Goal: Task Accomplishment & Management: Manage account settings

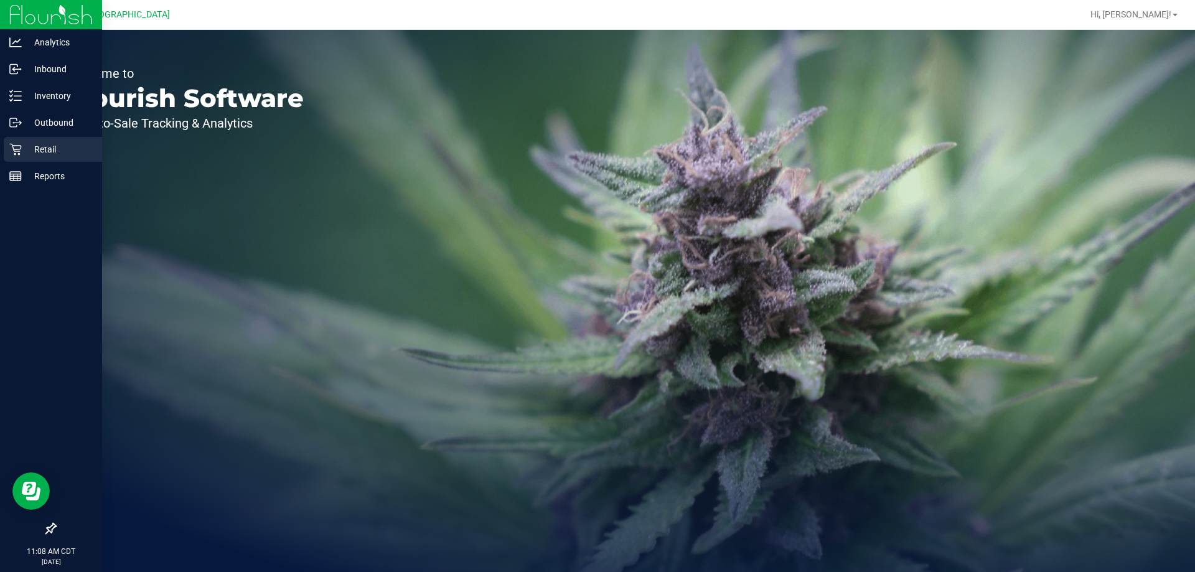
click at [48, 154] on p "Retail" at bounding box center [59, 149] width 75 height 15
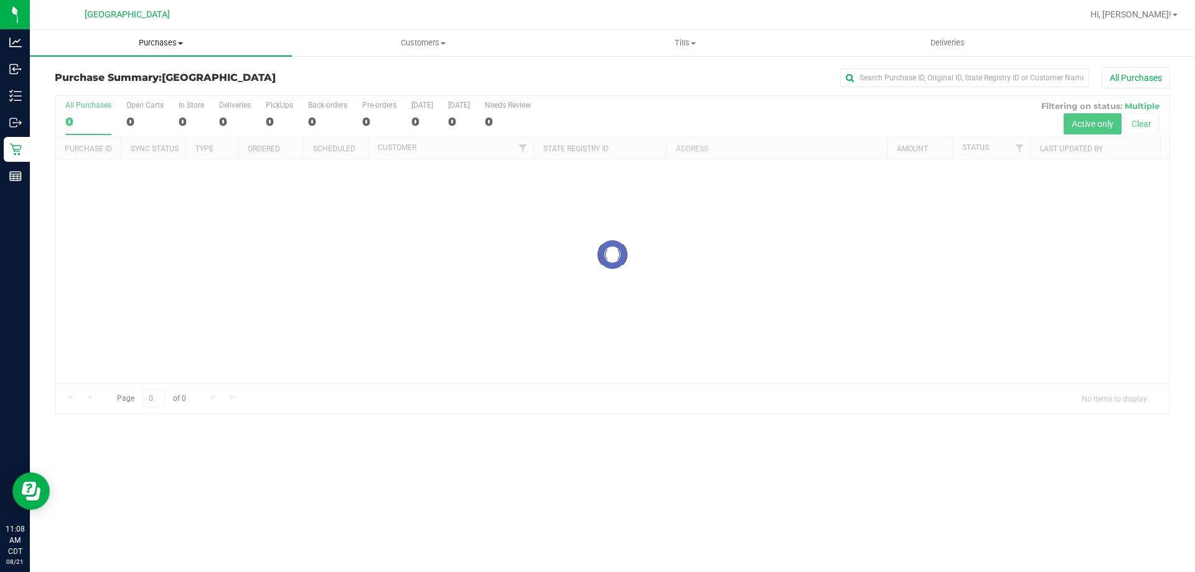
click at [159, 49] on uib-tab-heading "Purchases Summary of purchases Fulfillment All purchases" at bounding box center [161, 43] width 262 height 26
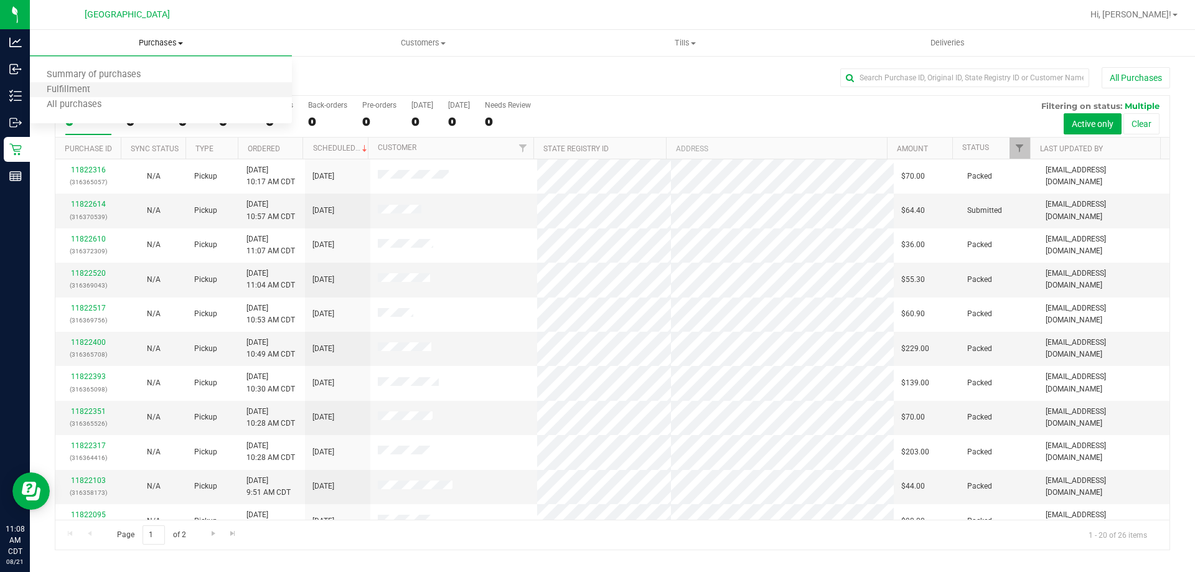
click at [139, 92] on li "Fulfillment" at bounding box center [161, 90] width 262 height 15
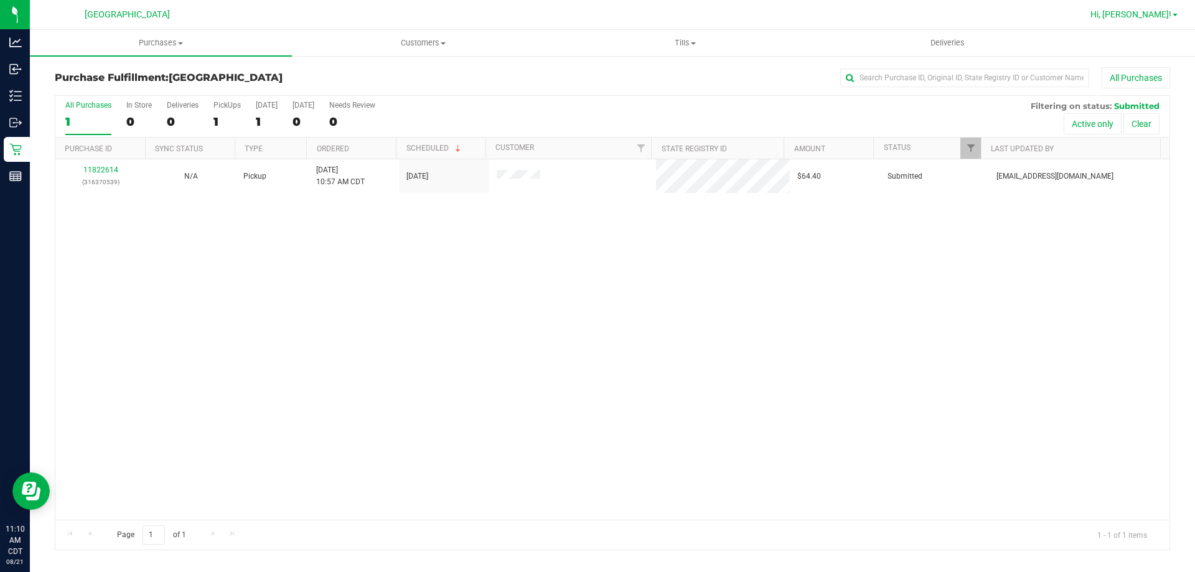
click at [1152, 14] on span "Hi, [PERSON_NAME]!" at bounding box center [1131, 14] width 81 height 10
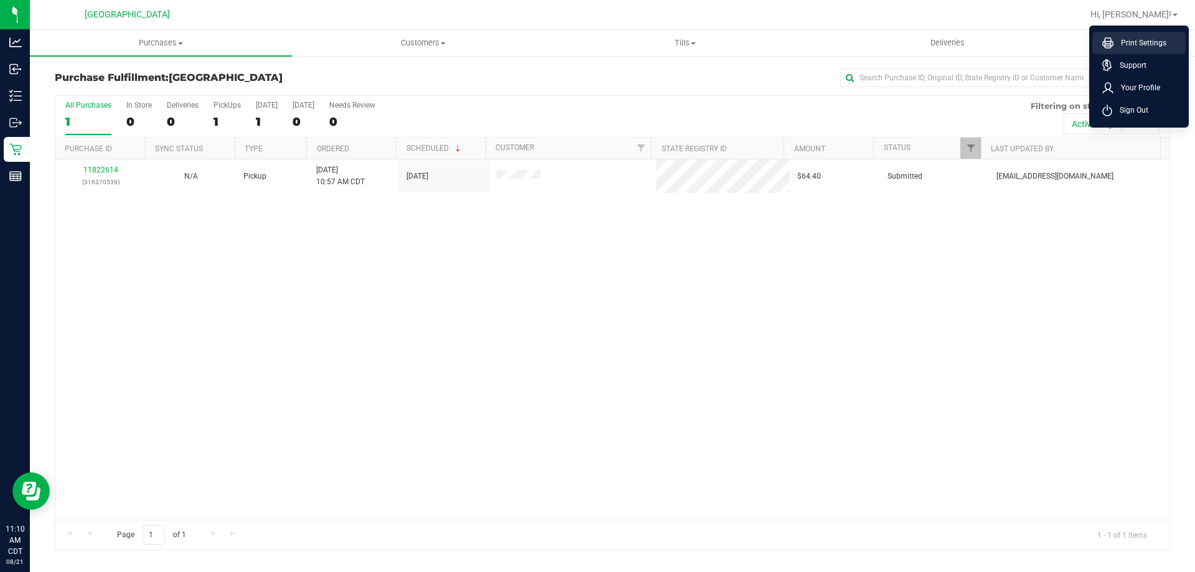
click at [1147, 52] on li "Print Settings" at bounding box center [1139, 43] width 93 height 22
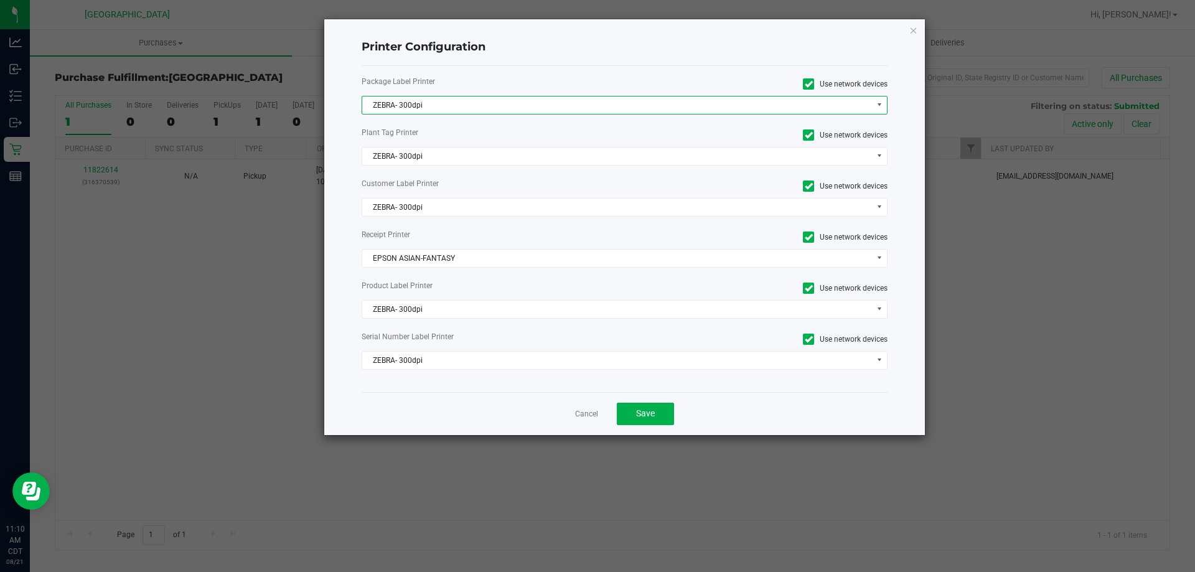
click at [487, 109] on span "ZEBRA- 300dpi" at bounding box center [617, 104] width 510 height 17
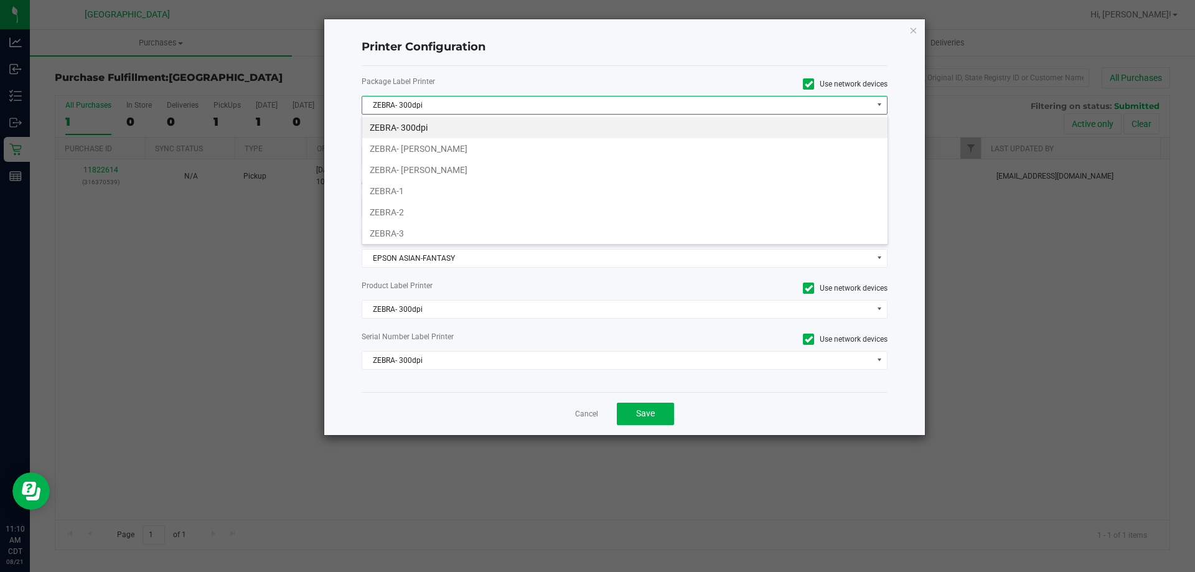
scroll to position [19, 526]
click at [481, 164] on li "ZEBRA- [PERSON_NAME]" at bounding box center [624, 169] width 525 height 21
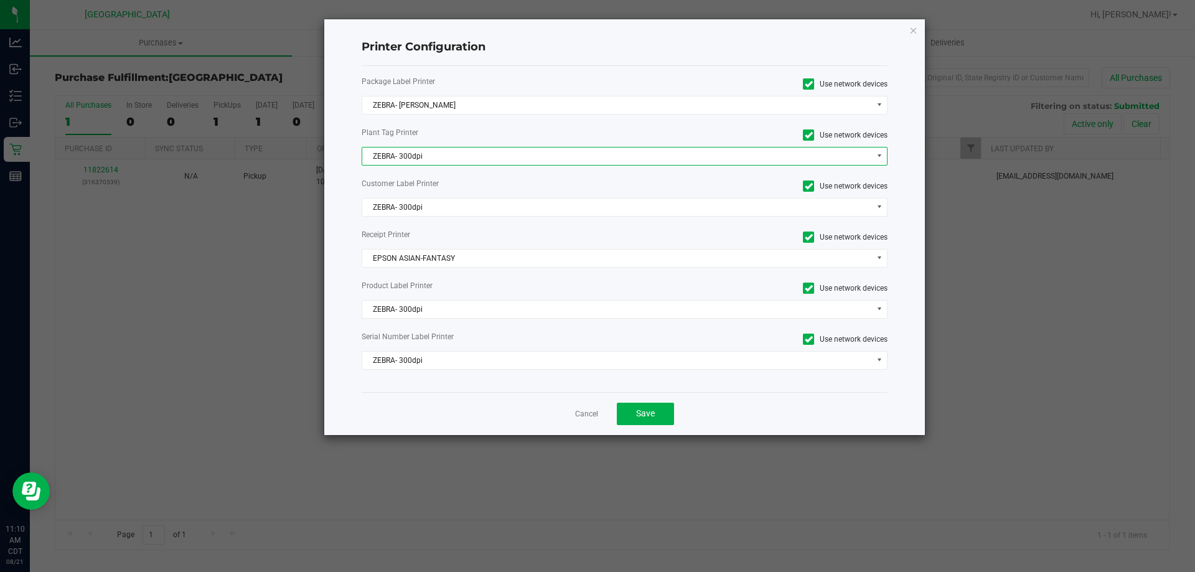
click at [478, 149] on span "ZEBRA- 300dpi" at bounding box center [617, 156] width 510 height 17
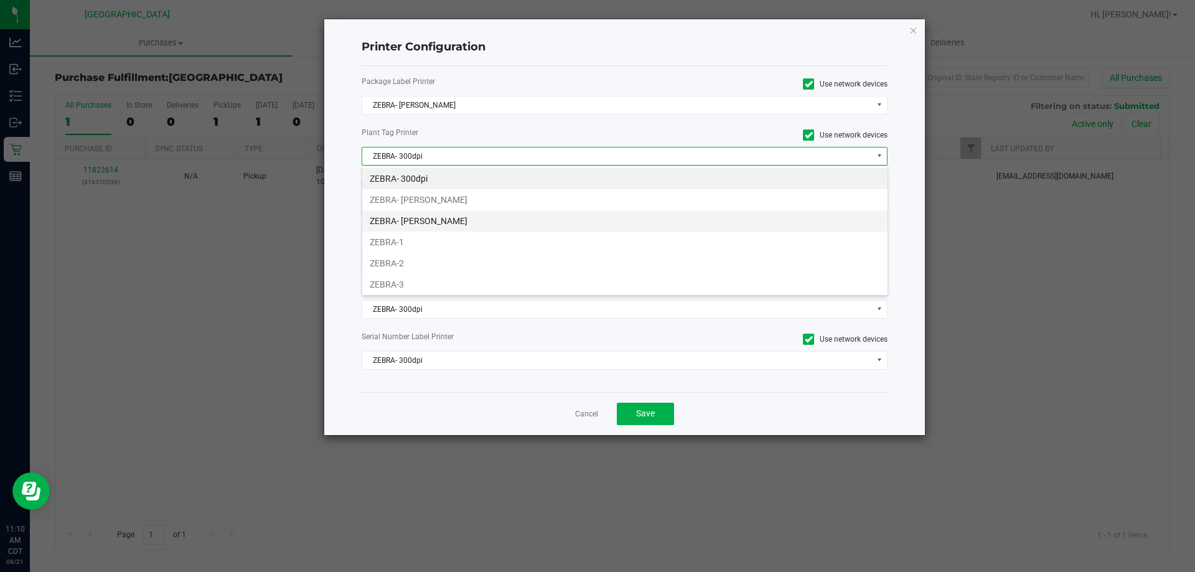
click at [461, 212] on li "ZEBRA- [PERSON_NAME]" at bounding box center [624, 220] width 525 height 21
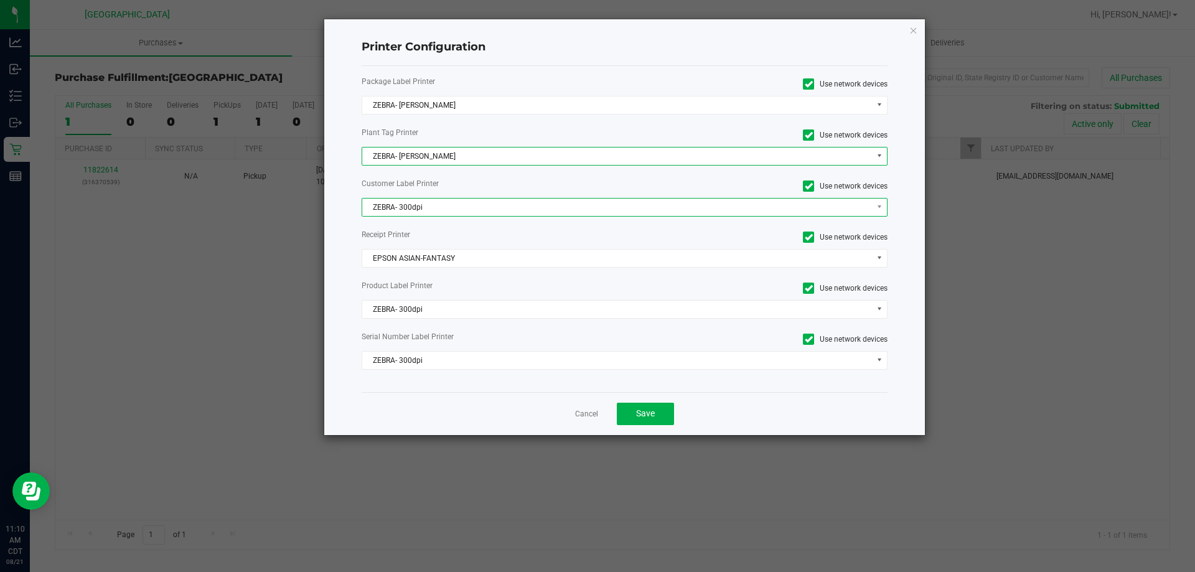
click at [460, 213] on span "ZEBRA- 300dpi" at bounding box center [617, 207] width 510 height 17
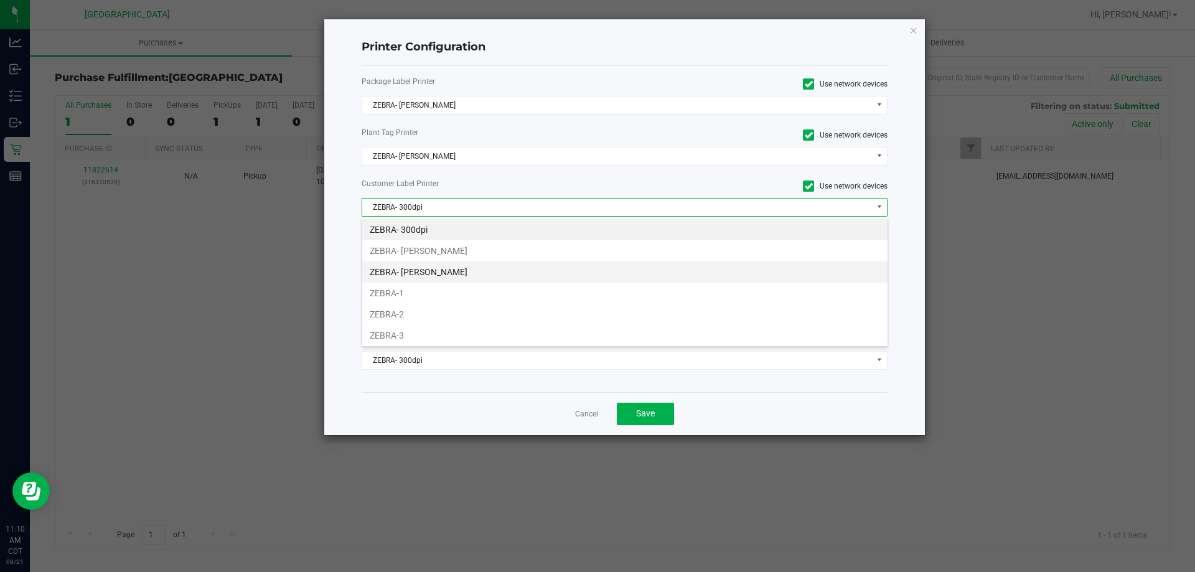
click at [449, 275] on li "ZEBRA- [PERSON_NAME]" at bounding box center [624, 271] width 525 height 21
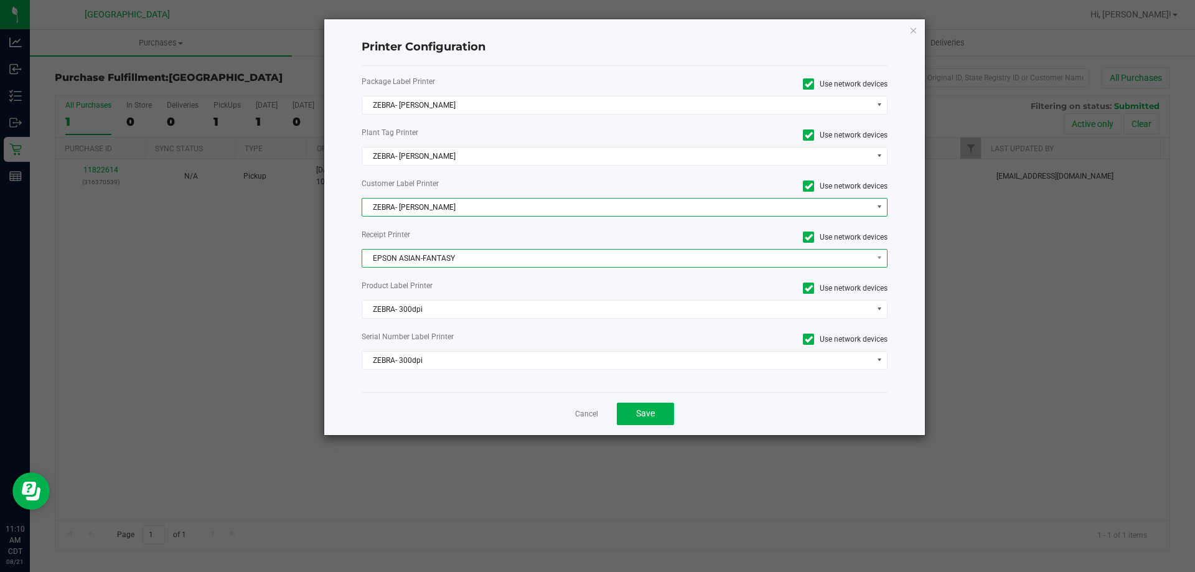
click at [458, 261] on span "EPSON ASIAN-FANTASY" at bounding box center [617, 258] width 510 height 17
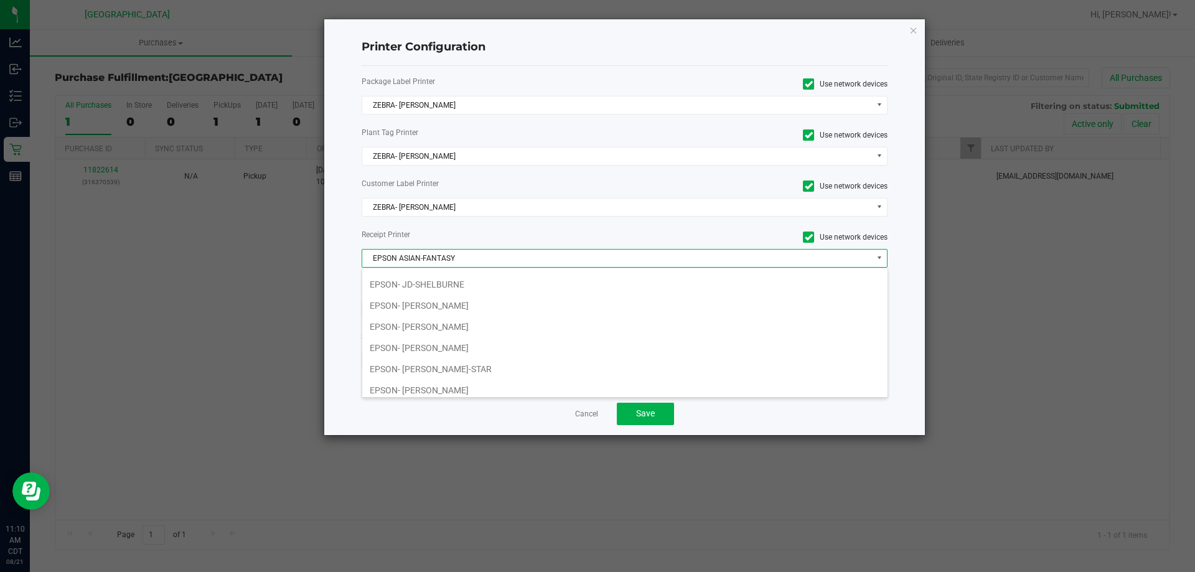
scroll to position [125, 0]
click at [471, 364] on li "EPSON- [PERSON_NAME]" at bounding box center [624, 367] width 525 height 21
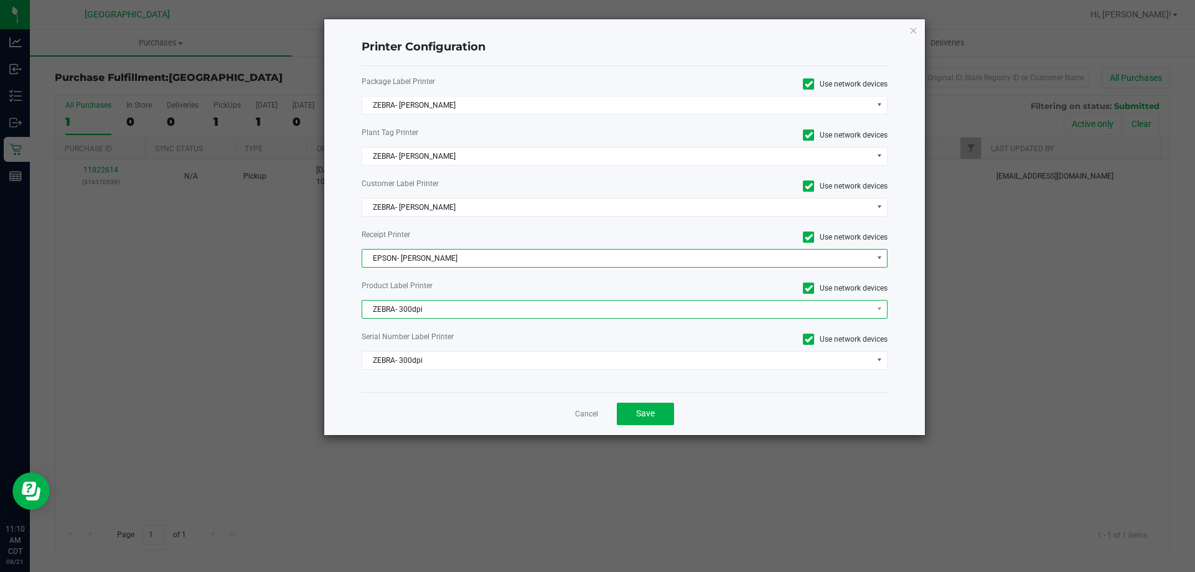
click at [486, 307] on span "ZEBRA- 300dpi" at bounding box center [617, 309] width 510 height 17
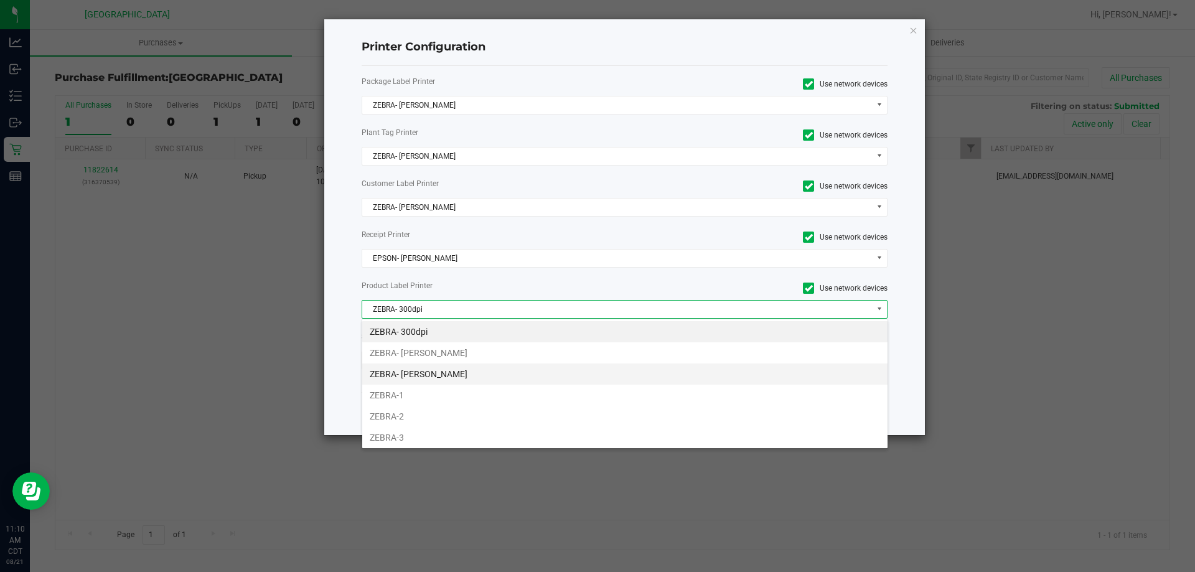
scroll to position [19, 526]
click at [464, 374] on li "ZEBRA- [PERSON_NAME]" at bounding box center [624, 374] width 525 height 21
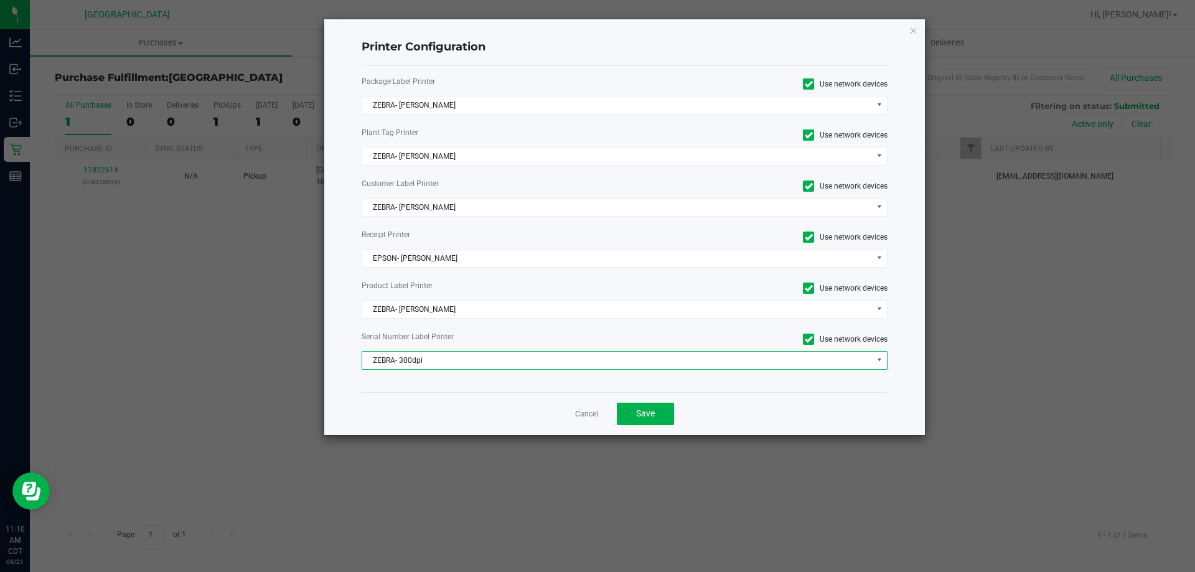
click at [478, 364] on span "ZEBRA- 300dpi" at bounding box center [617, 360] width 510 height 17
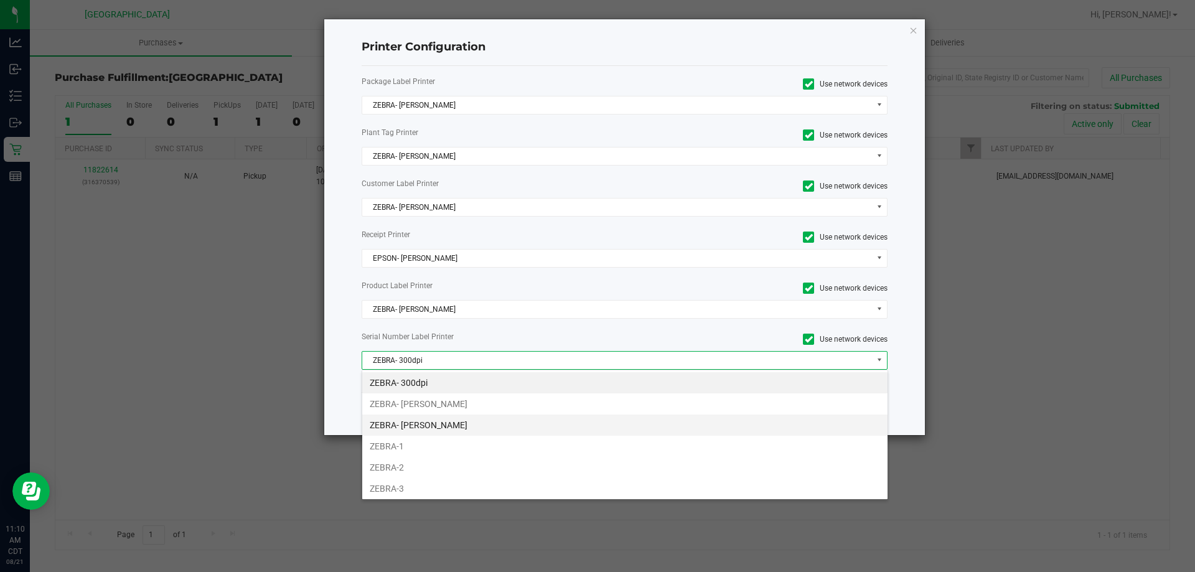
click at [453, 423] on li "ZEBRA- [PERSON_NAME]" at bounding box center [624, 425] width 525 height 21
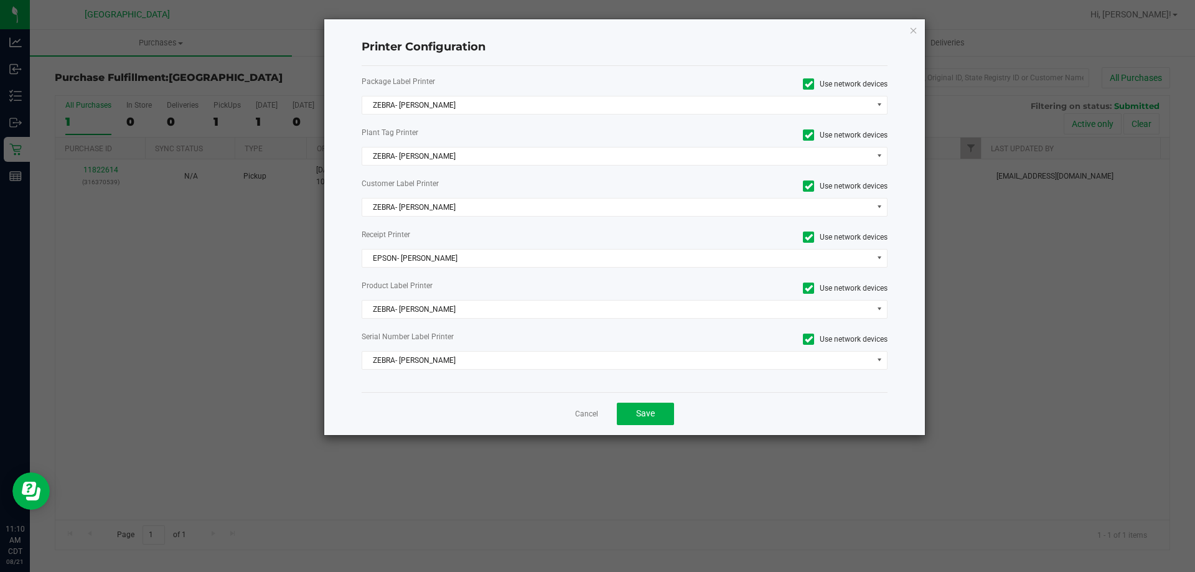
click at [661, 428] on div "Cancel Save" at bounding box center [625, 413] width 527 height 43
click at [658, 416] on button "Save" at bounding box center [645, 414] width 57 height 22
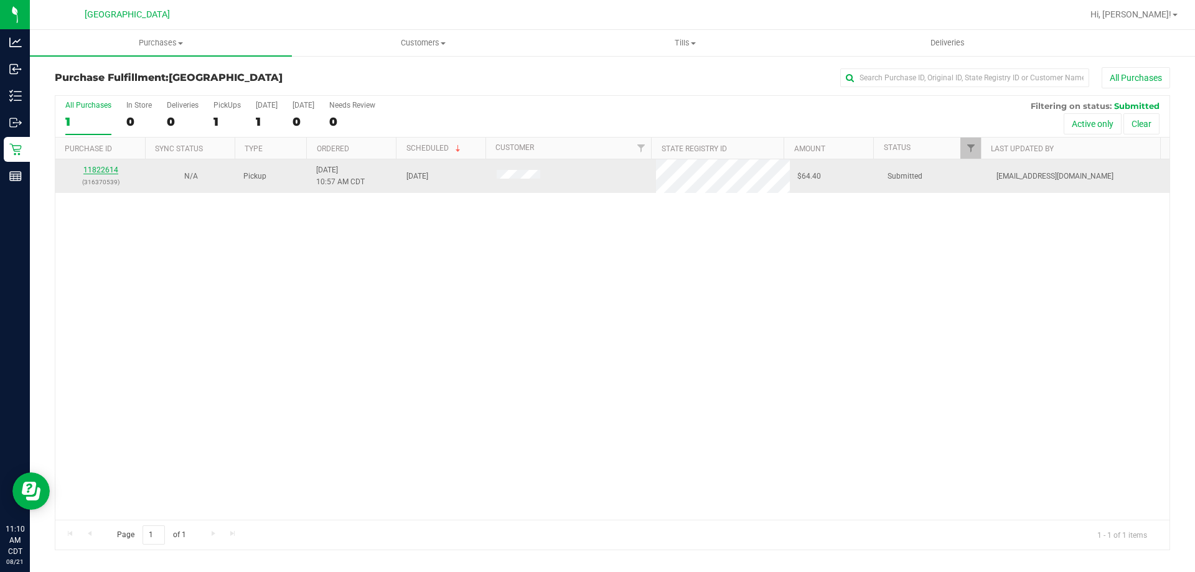
click at [102, 171] on link "11822614" at bounding box center [100, 170] width 35 height 9
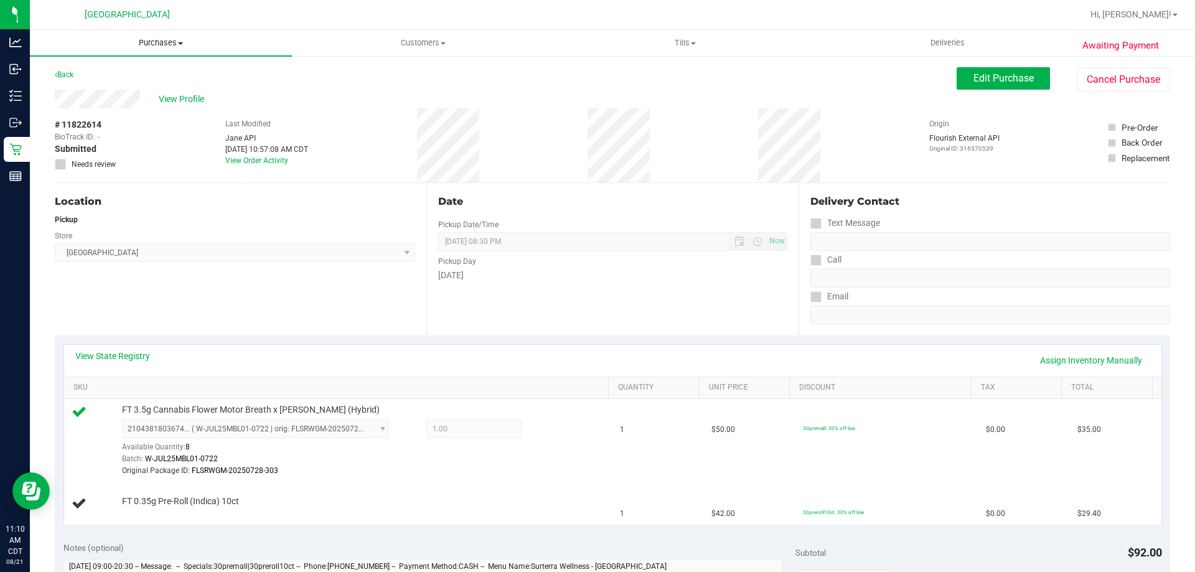
click at [154, 44] on span "Purchases" at bounding box center [161, 42] width 262 height 11
click at [106, 86] on li "Fulfillment" at bounding box center [161, 90] width 262 height 15
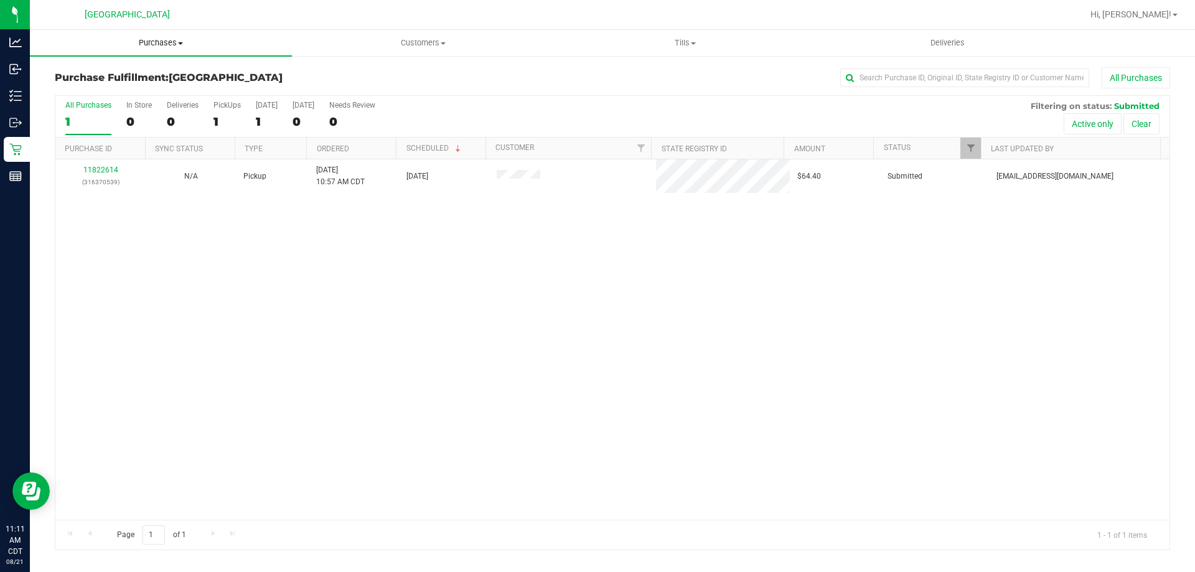
click at [204, 45] on span "Purchases" at bounding box center [161, 42] width 262 height 11
click at [156, 48] on span "Purchases" at bounding box center [161, 42] width 262 height 11
click at [155, 35] on uib-tab-heading "Purchases Summary of purchases Fulfillment All purchases" at bounding box center [161, 43] width 262 height 26
click at [156, 45] on span "Purchases" at bounding box center [161, 42] width 262 height 11
click at [158, 41] on span "Purchases" at bounding box center [161, 42] width 262 height 11
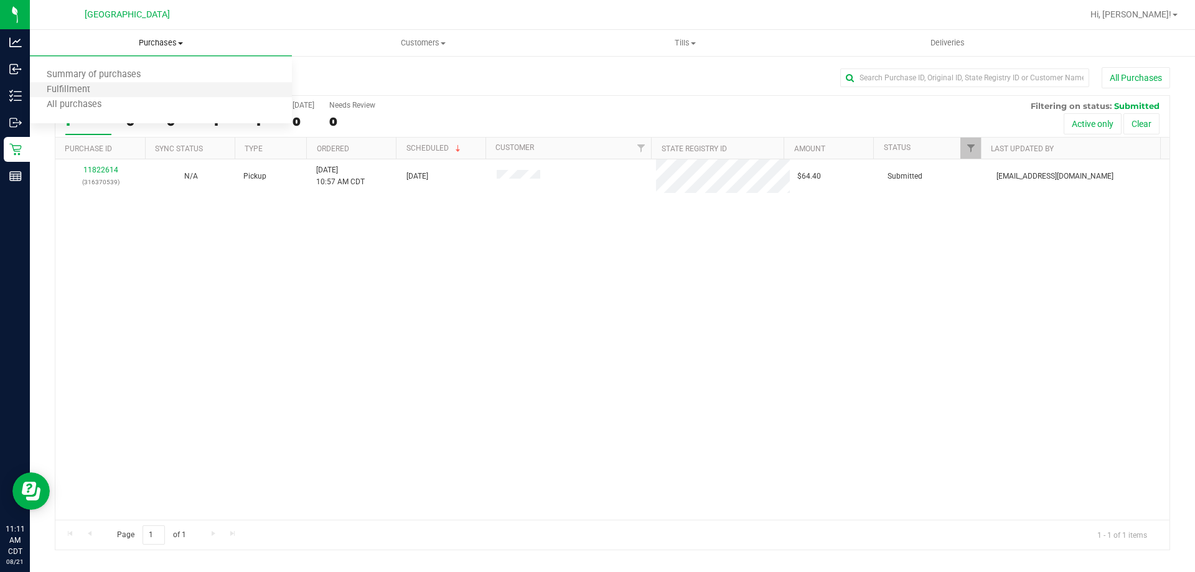
click at [123, 90] on li "Fulfillment" at bounding box center [161, 90] width 262 height 15
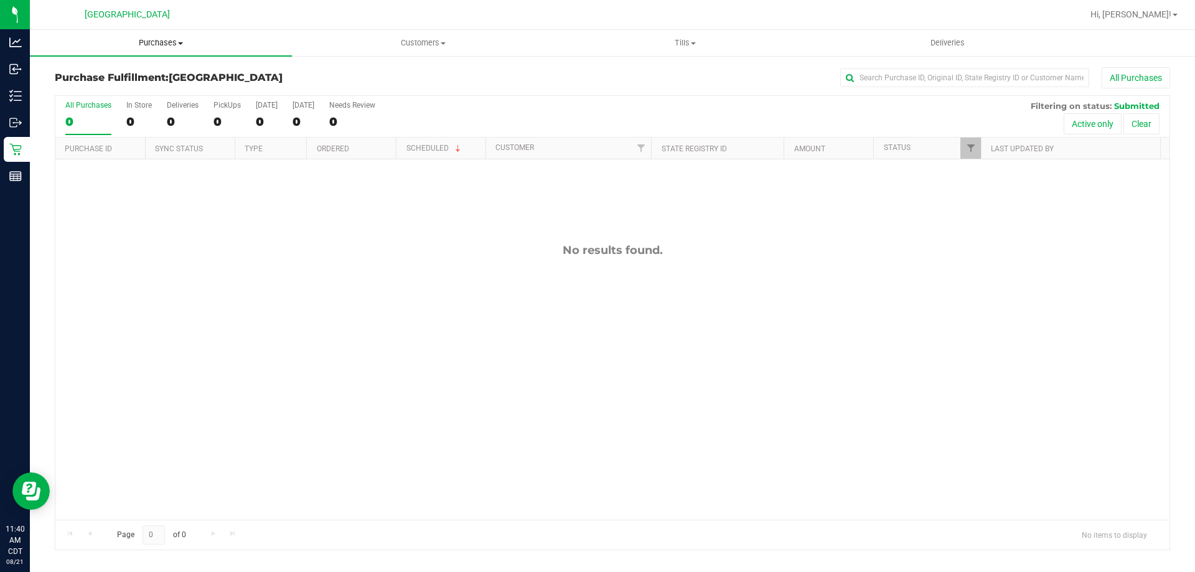
click at [154, 42] on span "Purchases" at bounding box center [161, 42] width 262 height 11
click at [131, 95] on li "Fulfillment" at bounding box center [161, 90] width 262 height 15
click at [157, 42] on span "Purchases" at bounding box center [161, 42] width 262 height 11
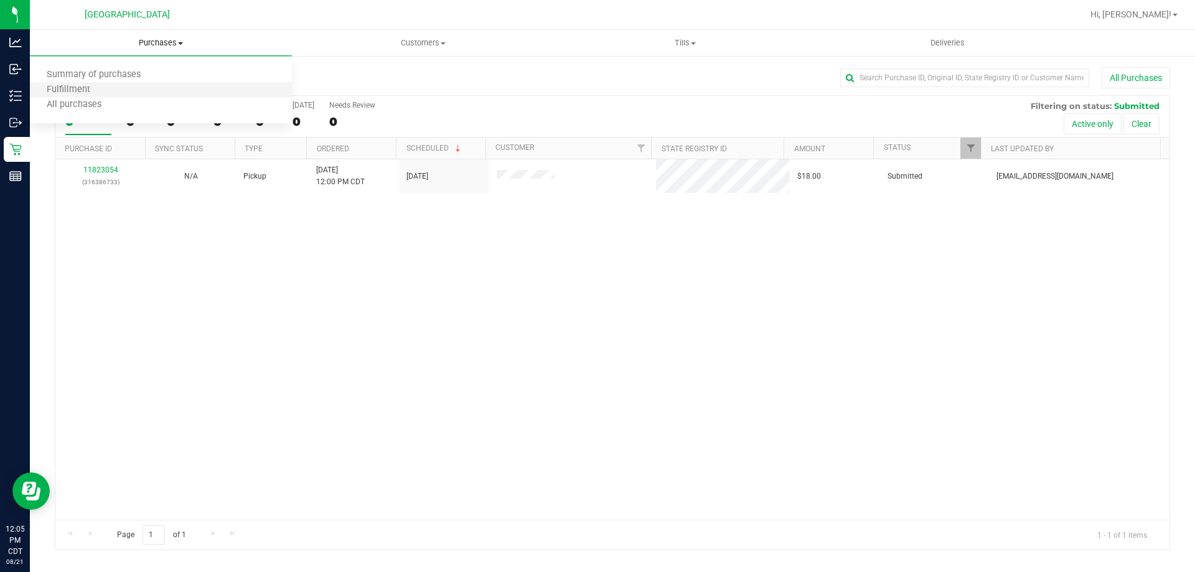
click at [131, 92] on li "Fulfillment" at bounding box center [161, 90] width 262 height 15
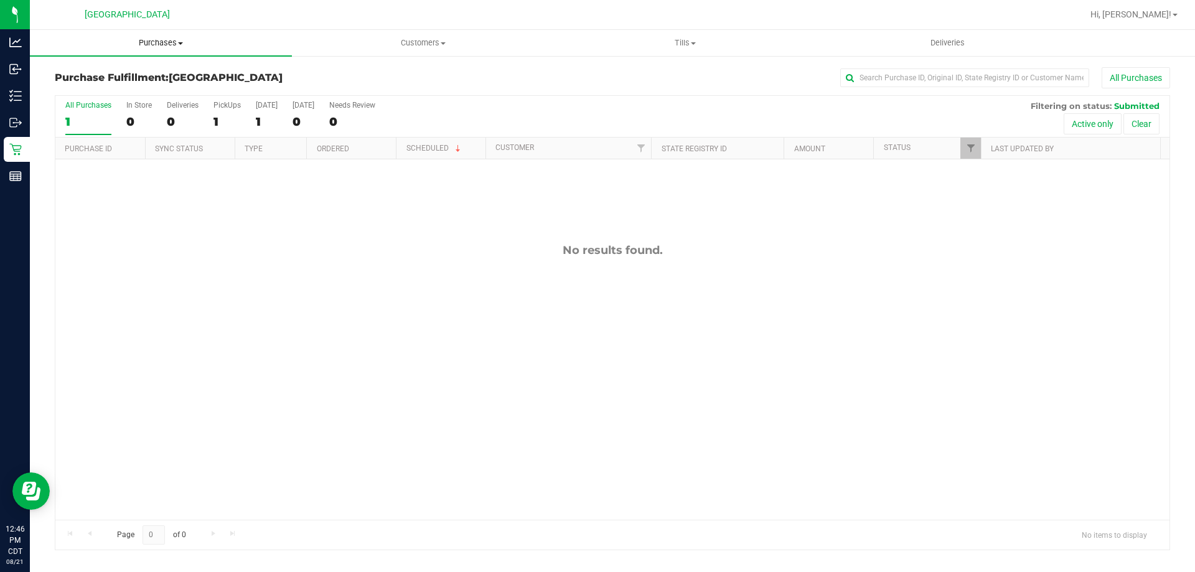
click at [171, 44] on span "Purchases" at bounding box center [161, 42] width 262 height 11
click at [149, 90] on li "Fulfillment" at bounding box center [161, 90] width 262 height 15
